Goal: Task Accomplishment & Management: Manage account settings

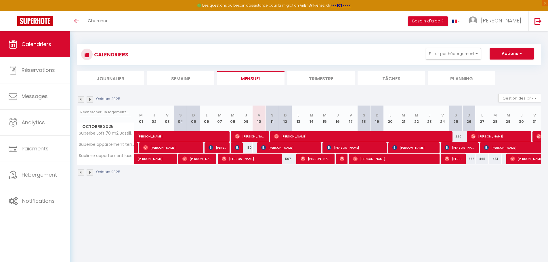
click at [90, 100] on img at bounding box center [90, 99] width 6 height 6
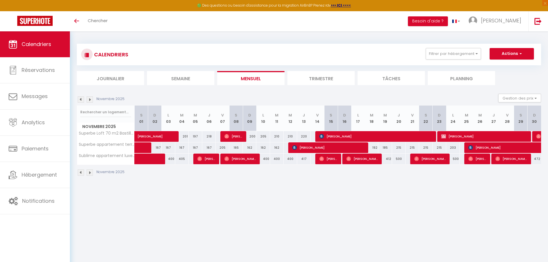
click at [79, 98] on img at bounding box center [81, 99] width 6 height 6
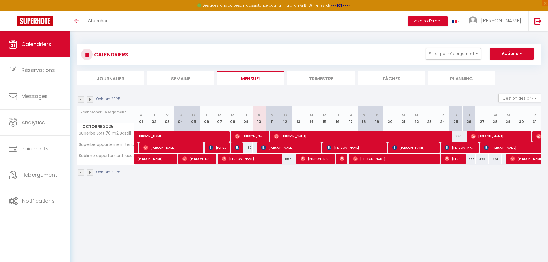
click at [91, 99] on img at bounding box center [90, 99] width 6 height 6
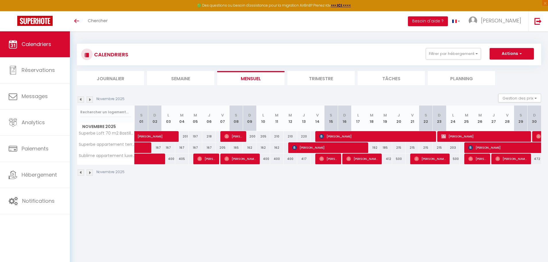
click at [211, 139] on div "218" at bounding box center [209, 136] width 14 height 11
type input "218"
type input "Jeu 06 Novembre 2025"
type input "Ven 07 Novembre 2025"
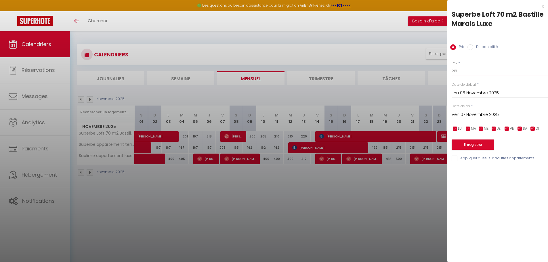
drag, startPoint x: 461, startPoint y: 69, endPoint x: 399, endPoint y: 69, distance: 62.5
click at [399, 69] on body "🟢 Des questions ou besoin d'assistance pour la migration AirBnB? Prenez rdv >>>…" at bounding box center [274, 162] width 548 height 262
type input "200"
click at [472, 146] on button "Enregistrer" at bounding box center [473, 145] width 43 height 10
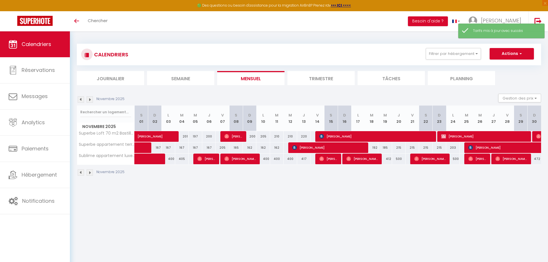
click at [184, 137] on div "201" at bounding box center [182, 136] width 14 height 11
type input "201"
type input "[DATE]"
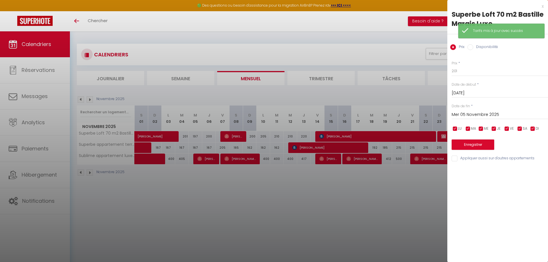
click at [464, 114] on input "Mer 05 Novembre 2025" at bounding box center [500, 114] width 96 height 7
click at [506, 156] on span "6" at bounding box center [507, 159] width 12 height 12
type input "Jeu 06 Novembre 2025"
drag, startPoint x: 466, startPoint y: 69, endPoint x: 436, endPoint y: 70, distance: 30.3
click at [436, 71] on body "🟢 Des questions ou besoin d'assistance pour la migration AirBnB? Prenez rdv >>>…" at bounding box center [274, 162] width 548 height 262
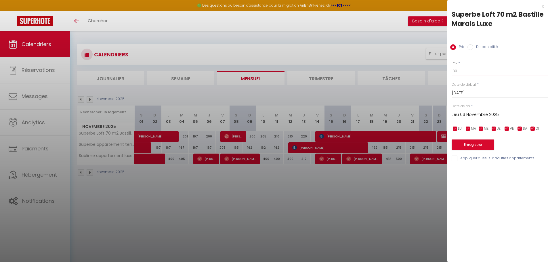
type input "180"
click at [470, 146] on button "Enregistrer" at bounding box center [473, 145] width 43 height 10
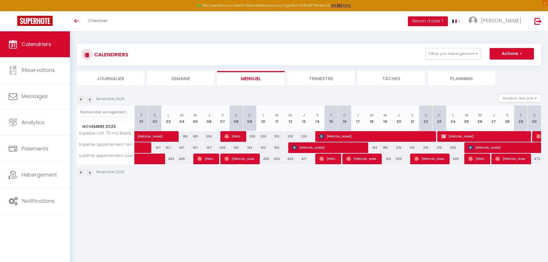
click at [254, 138] on div "200" at bounding box center [250, 136] width 14 height 11
type input "200"
type input "Dim 09 Novembre 2025"
type input "Lun 10 Novembre 2025"
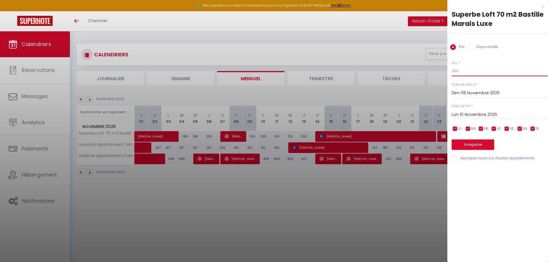
drag, startPoint x: 472, startPoint y: 69, endPoint x: 392, endPoint y: 68, distance: 80.0
click at [392, 68] on body "🟢 Des questions ou besoin d'assistance pour la migration AirBnB? Prenez rdv >>>…" at bounding box center [274, 162] width 548 height 262
type input "180"
click at [463, 114] on input "Lun 10 Novembre 2025" at bounding box center [500, 114] width 96 height 7
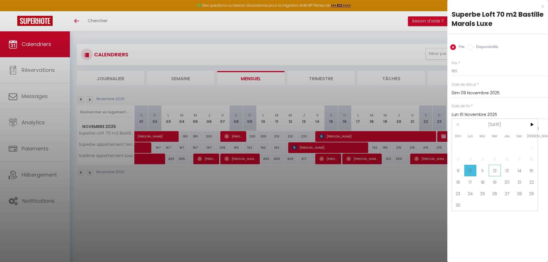
click at [493, 173] on span "12" at bounding box center [495, 171] width 12 height 12
type input "Mer 12 Novembre 2025"
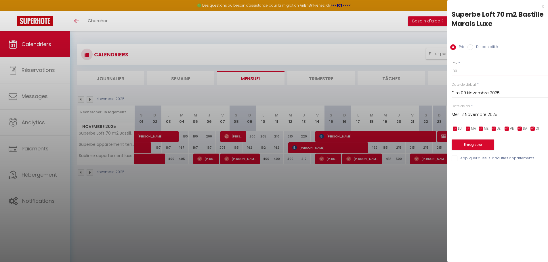
click at [466, 71] on input "180" at bounding box center [500, 71] width 96 height 10
type input "181"
click at [476, 151] on div "Prix * 181 Statut * Disponible Indisponible Date de début * [DATE] < [DATE] > D…" at bounding box center [498, 108] width 101 height 109
click at [472, 147] on button "Enregistrer" at bounding box center [473, 145] width 43 height 10
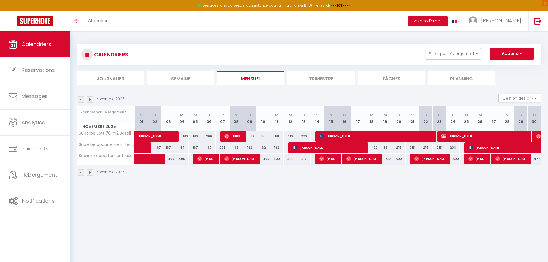
click at [292, 136] on div "210" at bounding box center [291, 136] width 14 height 11
type input "210"
type input "Mer 12 Novembre 2025"
type input "Jeu 13 Novembre 2025"
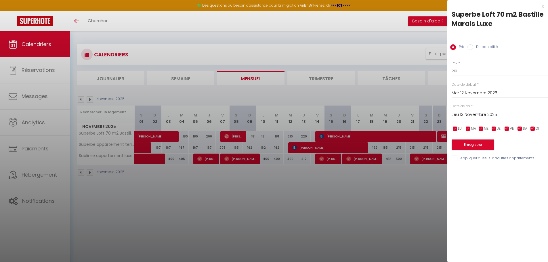
drag, startPoint x: 474, startPoint y: 71, endPoint x: 427, endPoint y: 69, distance: 47.3
click at [427, 69] on body "🟢 Des questions ou besoin d'assistance pour la migration AirBnB? Prenez rdv >>>…" at bounding box center [274, 162] width 548 height 262
type input "187"
drag, startPoint x: 474, startPoint y: 148, endPoint x: 469, endPoint y: 148, distance: 4.9
click at [473, 149] on button "Enregistrer" at bounding box center [473, 145] width 43 height 10
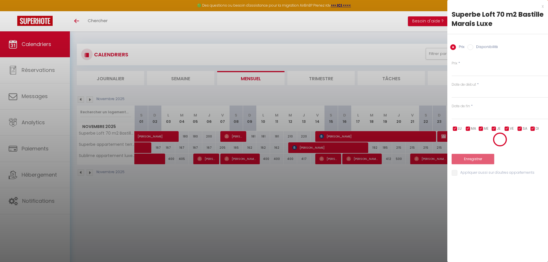
click at [304, 137] on div at bounding box center [274, 131] width 548 height 262
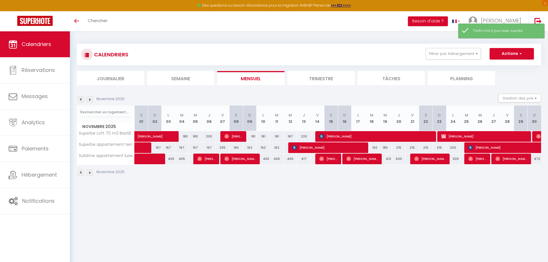
click at [308, 134] on div "220" at bounding box center [304, 136] width 14 height 11
type input "220"
type input "Jeu 13 Novembre 2025"
type input "Ven 14 Novembre 2025"
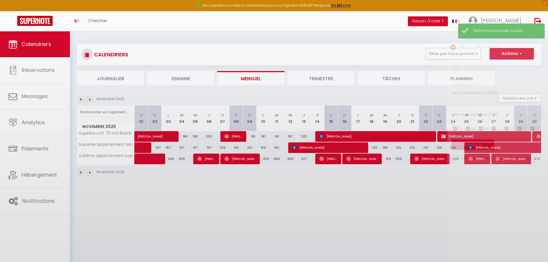
click at [305, 136] on div at bounding box center [274, 131] width 548 height 262
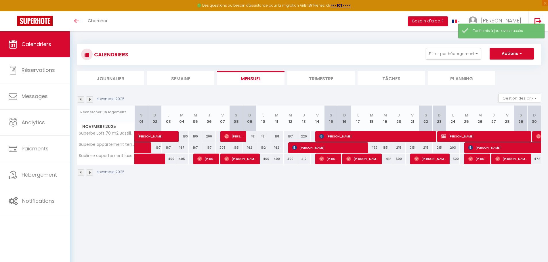
click at [305, 136] on div "220" at bounding box center [304, 136] width 14 height 11
type input "220"
type input "Jeu 13 Novembre 2025"
type input "Ven 14 Novembre 2025"
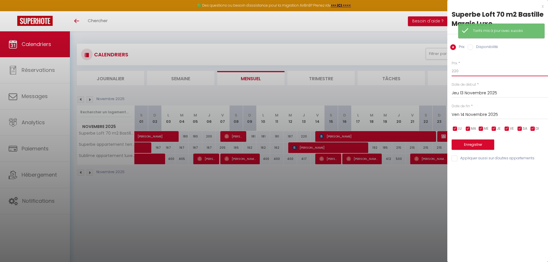
drag, startPoint x: 466, startPoint y: 69, endPoint x: 425, endPoint y: 69, distance: 40.9
click at [425, 69] on body "🟢 Des questions ou besoin d'assistance pour la migration AirBnB? Prenez rdv >>>…" at bounding box center [274, 162] width 548 height 262
type input "201"
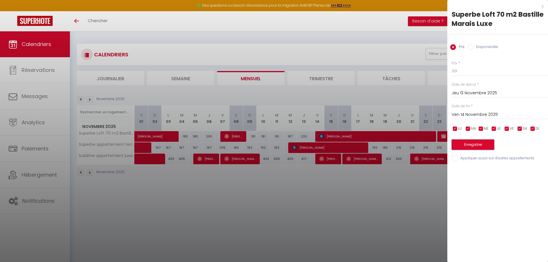
click at [467, 146] on button "Enregistrer" at bounding box center [473, 145] width 43 height 10
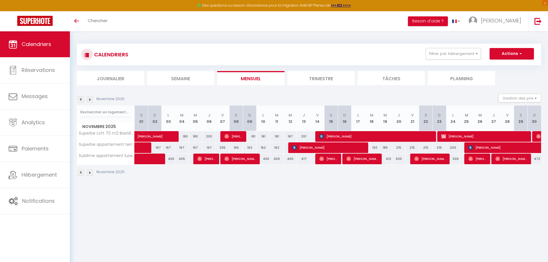
click at [88, 100] on img at bounding box center [90, 99] width 6 height 6
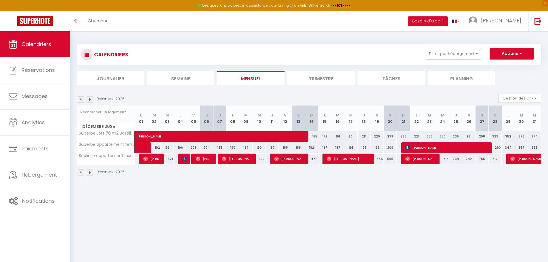
click at [82, 98] on img at bounding box center [81, 99] width 6 height 6
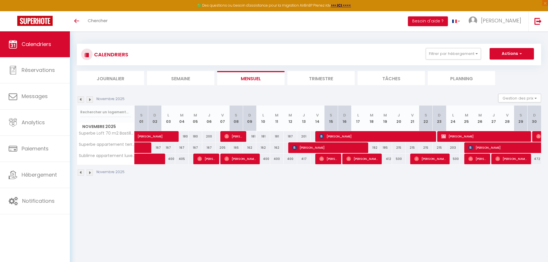
click at [90, 98] on img at bounding box center [90, 99] width 6 height 6
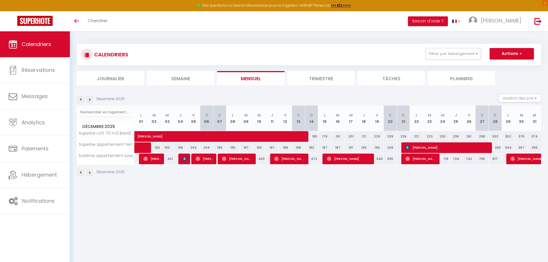
click at [91, 102] on img at bounding box center [90, 99] width 6 height 6
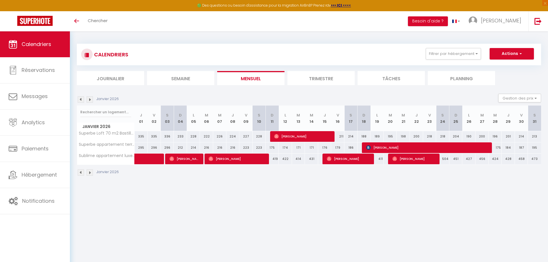
click at [82, 100] on img at bounding box center [81, 99] width 6 height 6
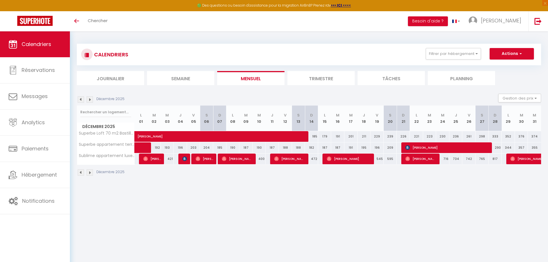
click at [82, 100] on img at bounding box center [81, 99] width 6 height 6
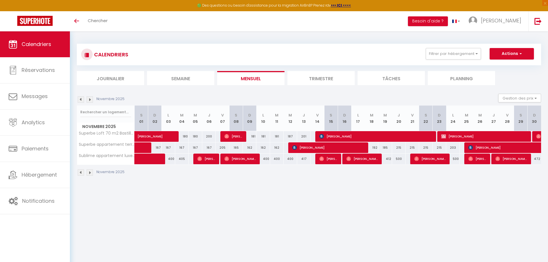
click at [224, 136] on div at bounding box center [228, 136] width 14 height 11
click at [239, 137] on span "[PERSON_NAME]" at bounding box center [234, 136] width 18 height 11
select select "OK"
select select "1"
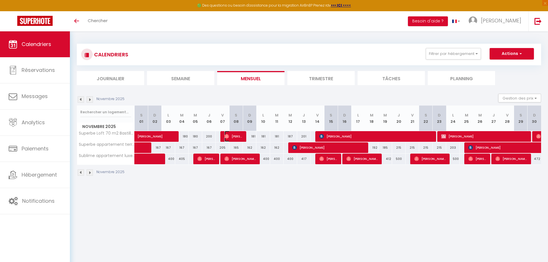
select select "0"
select select "1"
select select
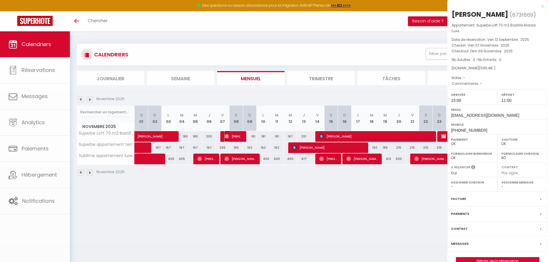
select select "45803"
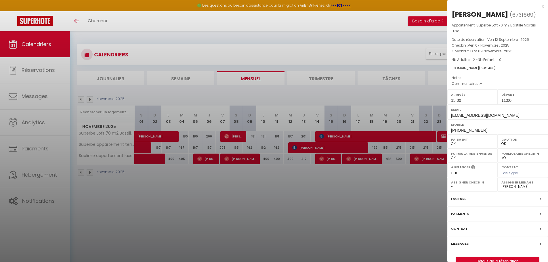
click at [239, 197] on div at bounding box center [274, 131] width 548 height 262
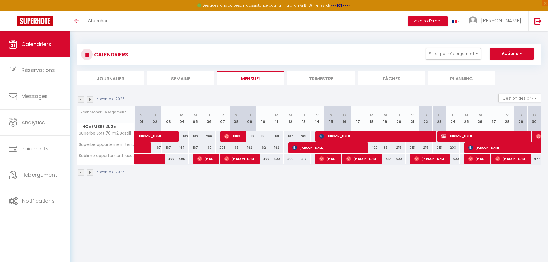
click at [210, 138] on div "200" at bounding box center [209, 136] width 14 height 11
type input "200"
type input "Jeu 06 Novembre 2025"
type input "Ven 07 Novembre 2025"
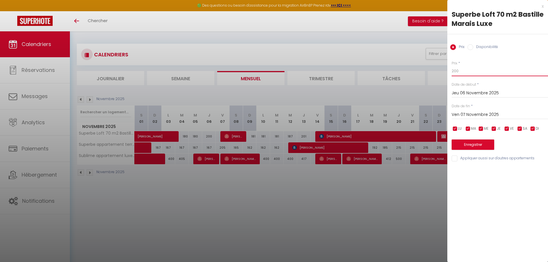
drag, startPoint x: 461, startPoint y: 67, endPoint x: 442, endPoint y: 69, distance: 19.3
click at [442, 69] on body "🟢 Des questions ou besoin d'assistance pour la migration AirBnB? Prenez rdv >>>…" at bounding box center [274, 162] width 548 height 262
type input "178"
click at [465, 144] on button "Enregistrer" at bounding box center [473, 145] width 43 height 10
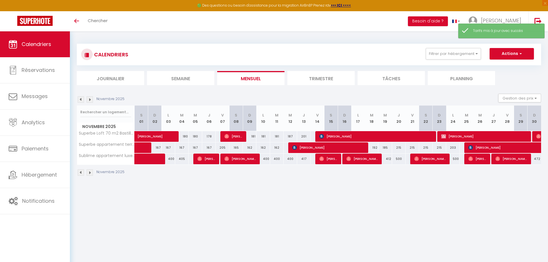
click at [197, 135] on div "180" at bounding box center [196, 136] width 14 height 11
type input "180"
type input "Mer 05 Novembre 2025"
type input "Jeu 06 Novembre 2025"
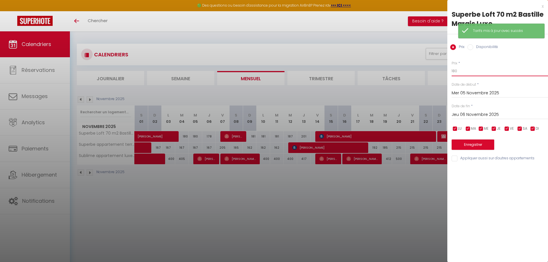
click at [460, 70] on input "180" at bounding box center [500, 71] width 96 height 10
type input "175"
click at [467, 142] on button "Enregistrer" at bounding box center [473, 145] width 43 height 10
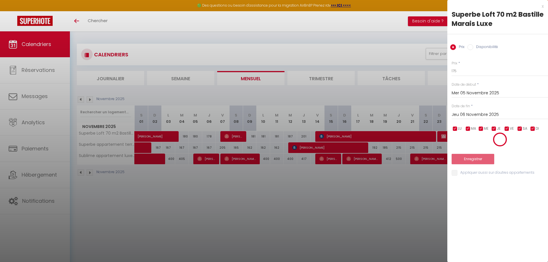
click at [183, 139] on div at bounding box center [274, 131] width 548 height 262
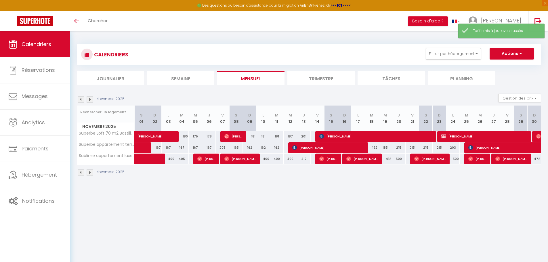
click at [185, 138] on div "180" at bounding box center [182, 136] width 14 height 11
type input "180"
type input "[DATE]"
type input "Mer 05 Novembre 2025"
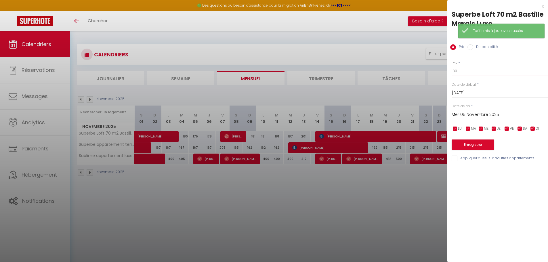
drag, startPoint x: 462, startPoint y: 67, endPoint x: 420, endPoint y: 69, distance: 42.1
click at [421, 70] on body "🟢 Des questions ou besoin d'assistance pour la migration AirBnB? Prenez rdv >>>…" at bounding box center [274, 162] width 548 height 262
type input "170"
click at [472, 145] on button "Enregistrer" at bounding box center [473, 145] width 43 height 10
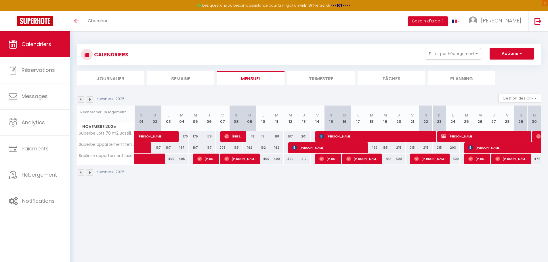
click at [254, 138] on div "181" at bounding box center [250, 136] width 14 height 11
type input "181"
type input "Dim 09 Novembre 2025"
type input "Lun 10 Novembre 2025"
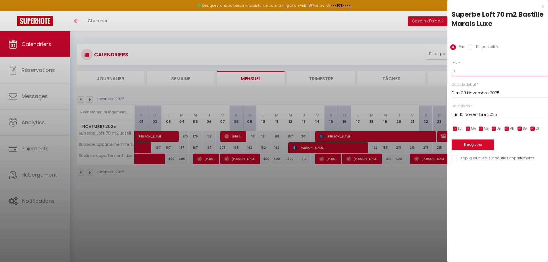
drag, startPoint x: 455, startPoint y: 71, endPoint x: 446, endPoint y: 73, distance: 9.0
click at [446, 73] on body "🟢 Des questions ou besoin d'assistance pour la migration AirBnB? Prenez rdv >>>…" at bounding box center [274, 162] width 548 height 262
drag, startPoint x: 461, startPoint y: 70, endPoint x: 438, endPoint y: 71, distance: 22.8
click at [438, 71] on body "🟢 Des questions ou besoin d'assistance pour la migration AirBnB? Prenez rdv >>>…" at bounding box center [274, 162] width 548 height 262
type input "4"
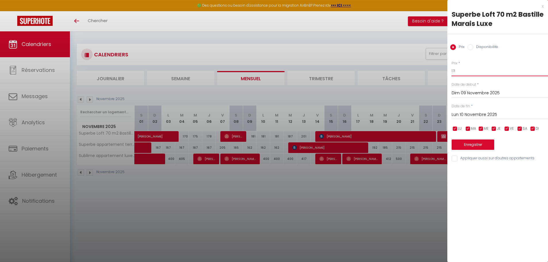
type input "171"
click at [464, 146] on button "Enregistrer" at bounding box center [473, 145] width 43 height 10
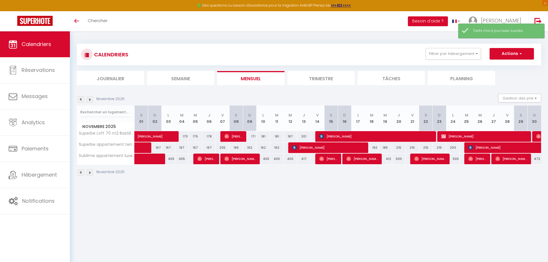
click at [252, 138] on div "171" at bounding box center [250, 136] width 14 height 11
type input "171"
type input "Dim 09 Novembre 2025"
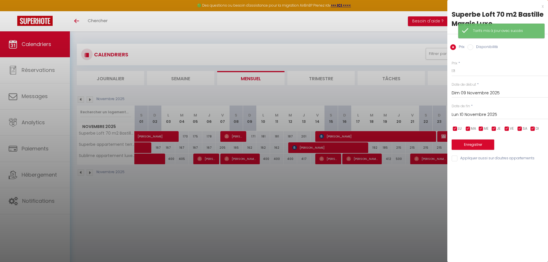
click at [471, 114] on input "Lun 10 Novembre 2025" at bounding box center [500, 114] width 96 height 7
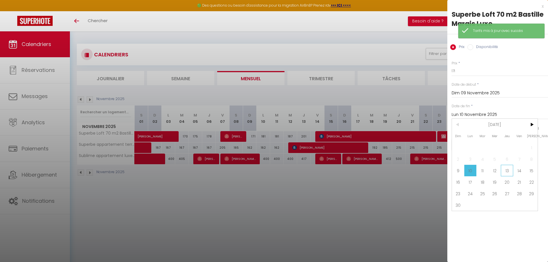
click at [506, 172] on span "13" at bounding box center [507, 171] width 12 height 12
type input "Jeu 13 Novembre 2025"
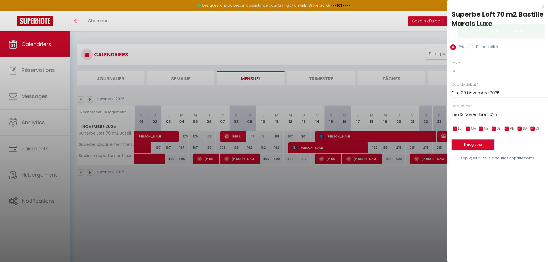
click at [478, 144] on button "Enregistrer" at bounding box center [473, 145] width 43 height 10
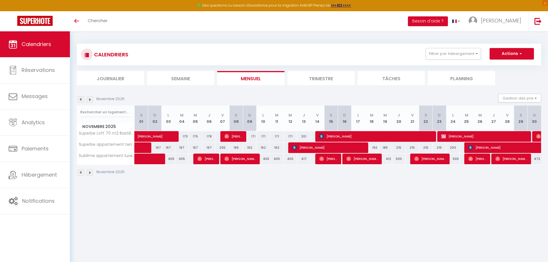
click at [374, 149] on div "192" at bounding box center [372, 148] width 14 height 11
type input "192"
type input "[DATE]"
type input "Mer 19 Novembre 2025"
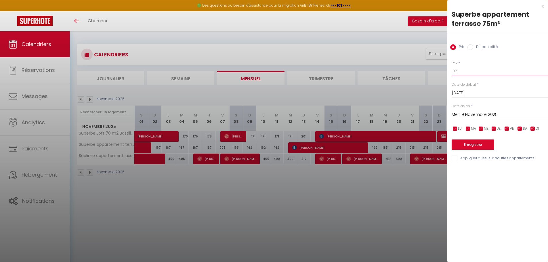
drag, startPoint x: 470, startPoint y: 71, endPoint x: 402, endPoint y: 64, distance: 68.0
click at [402, 64] on body "🟢 Des questions ou besoin d'assistance pour la migration AirBnB? Prenez rdv >>>…" at bounding box center [274, 162] width 548 height 262
type input "181"
click at [458, 112] on input "Mer 19 Novembre 2025" at bounding box center [500, 114] width 96 height 7
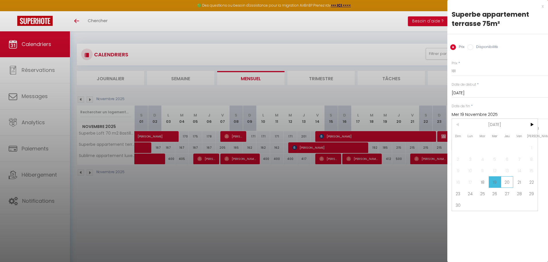
click at [507, 185] on span "20" at bounding box center [507, 182] width 12 height 12
type input "Jeu 20 Novembre 2025"
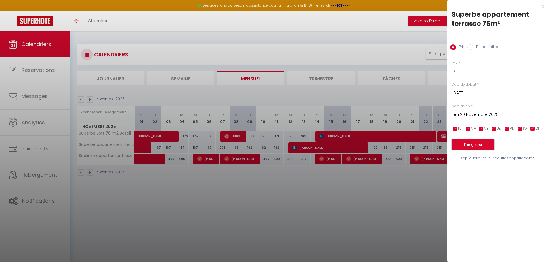
click at [459, 140] on button "Enregistrer" at bounding box center [473, 145] width 43 height 10
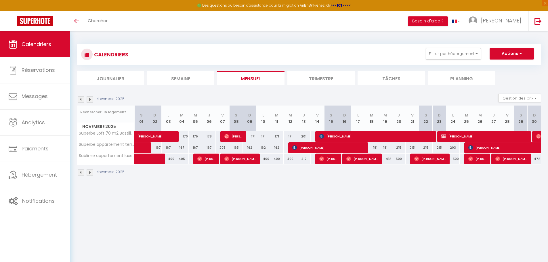
click at [94, 101] on div "Novembre 2025" at bounding box center [102, 99] width 50 height 6
click at [90, 100] on img at bounding box center [90, 99] width 6 height 6
